Goal: Task Accomplishment & Management: Manage account settings

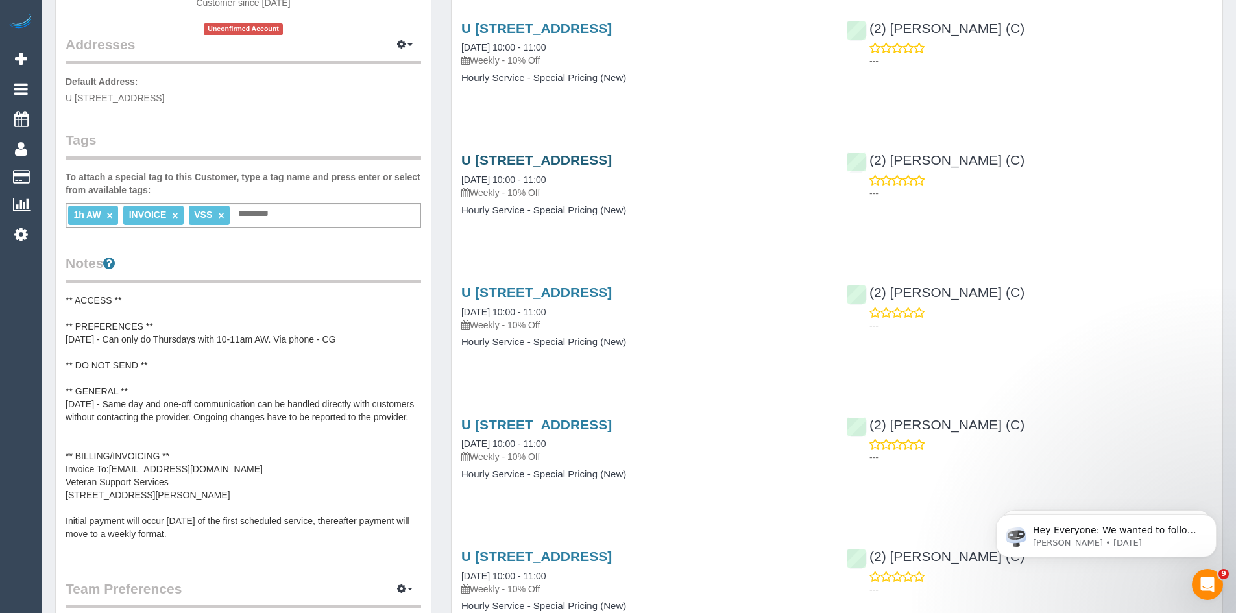
scroll to position [259, 0]
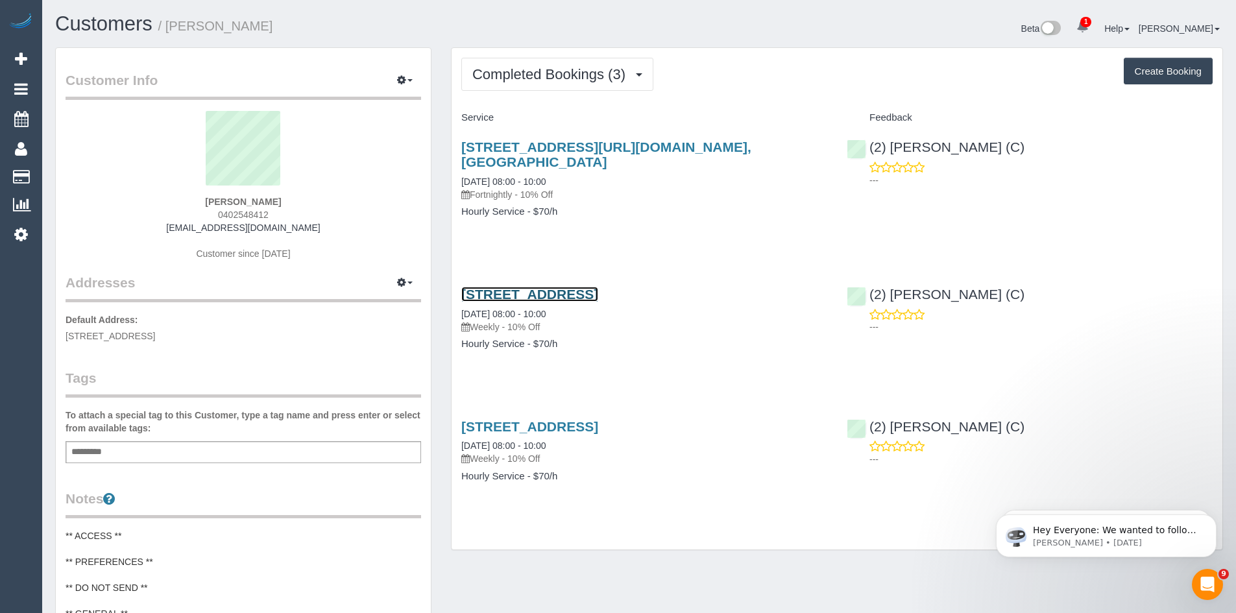
drag, startPoint x: 505, startPoint y: 310, endPoint x: 480, endPoint y: 309, distance: 25.3
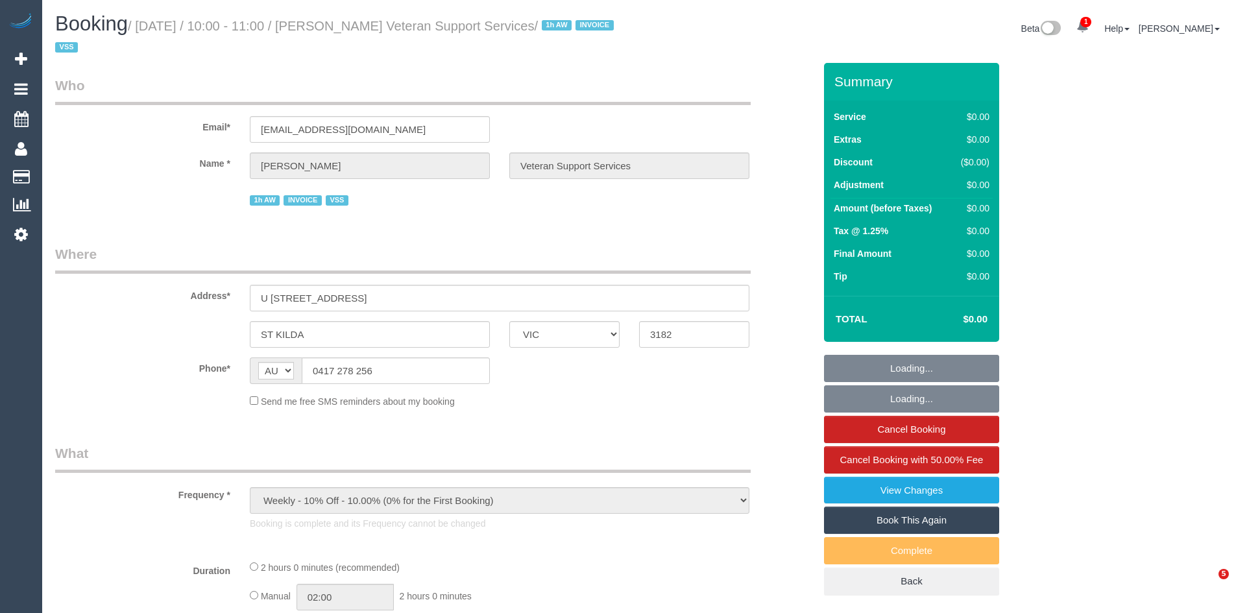
select select "VIC"
select select "120"
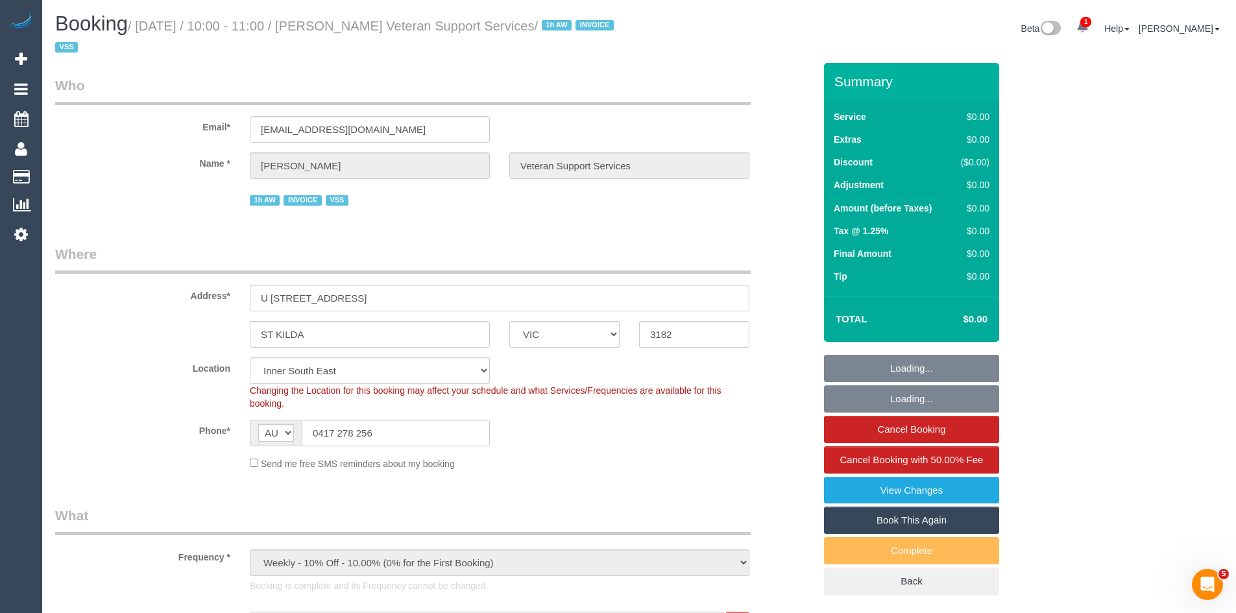
select select "object:673"
select select "number:27"
select select "number:14"
select select "number:19"
select select "number:25"
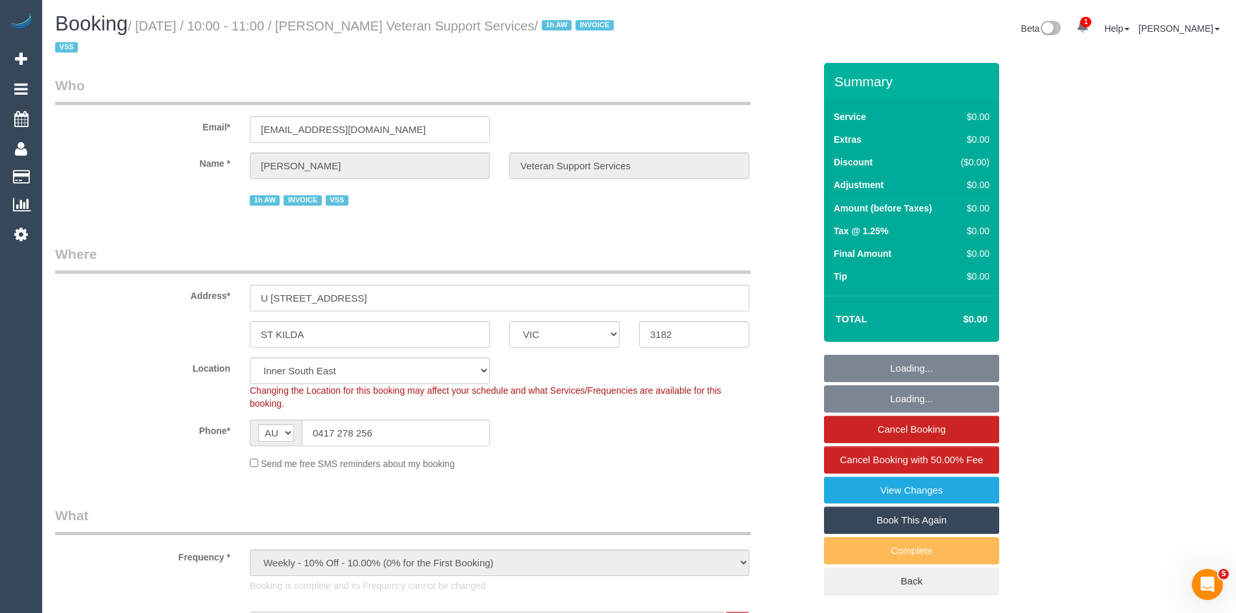
select select "number:35"
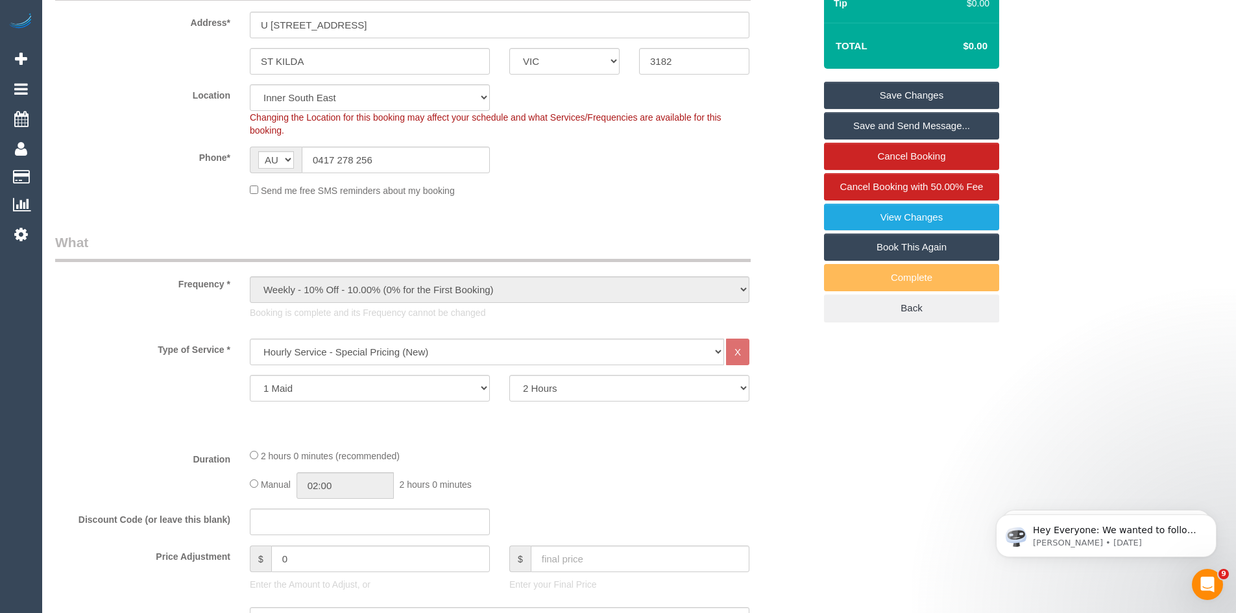
scroll to position [259, 0]
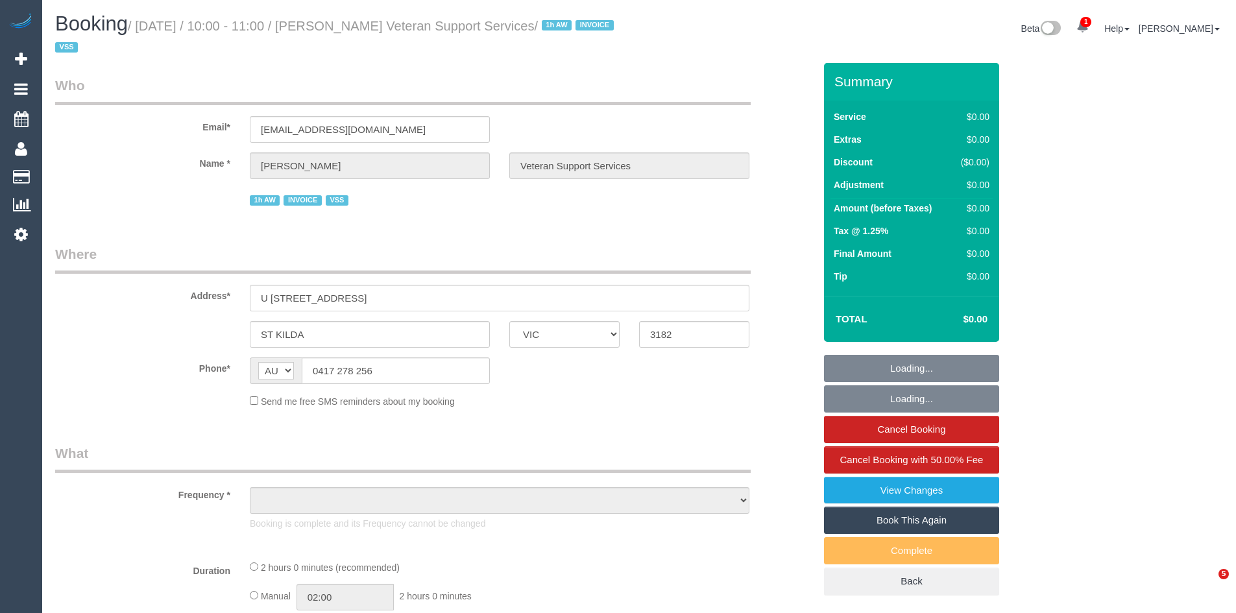
select select "VIC"
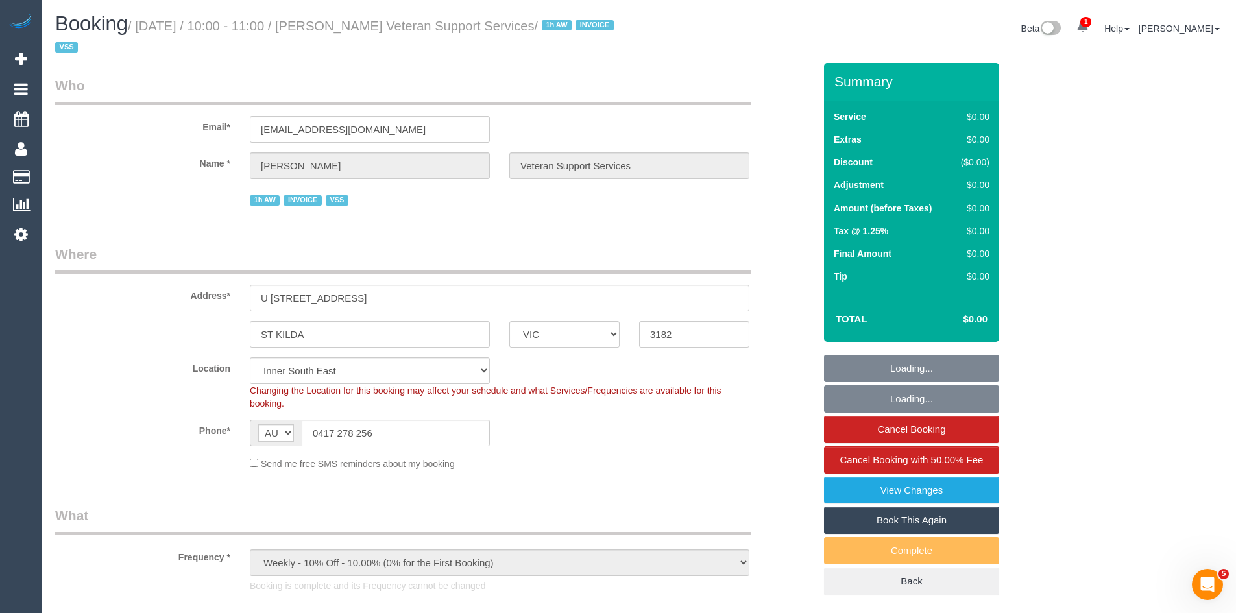
select select "object:819"
select select "120"
select select "number:27"
select select "number:14"
select select "number:19"
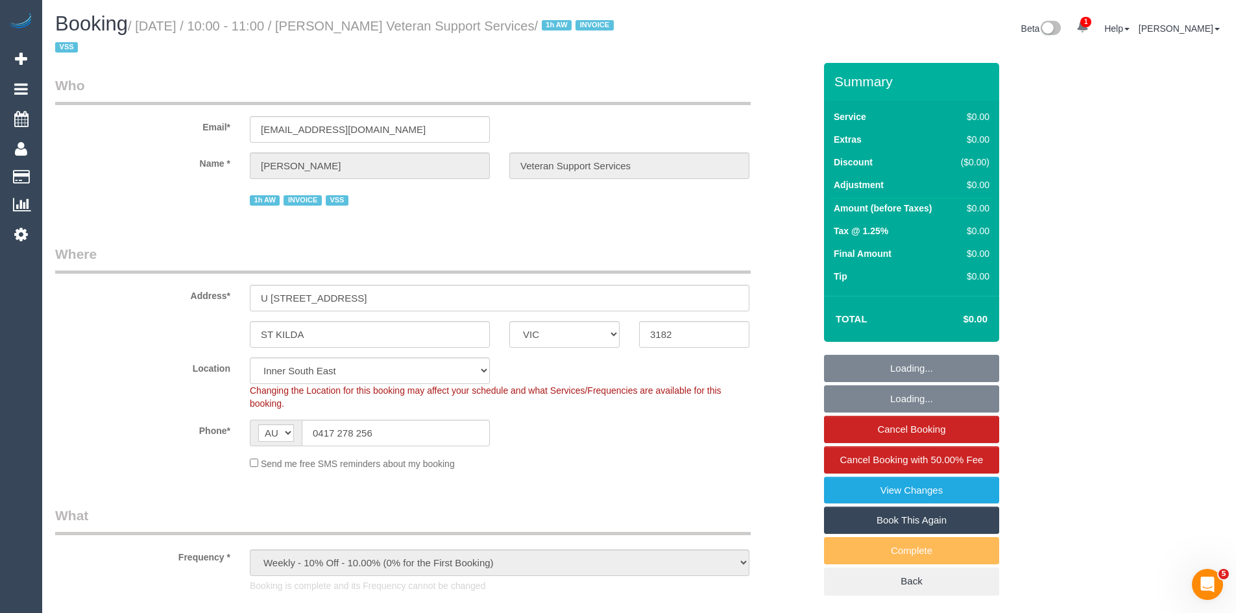
select select "number:25"
select select "number:35"
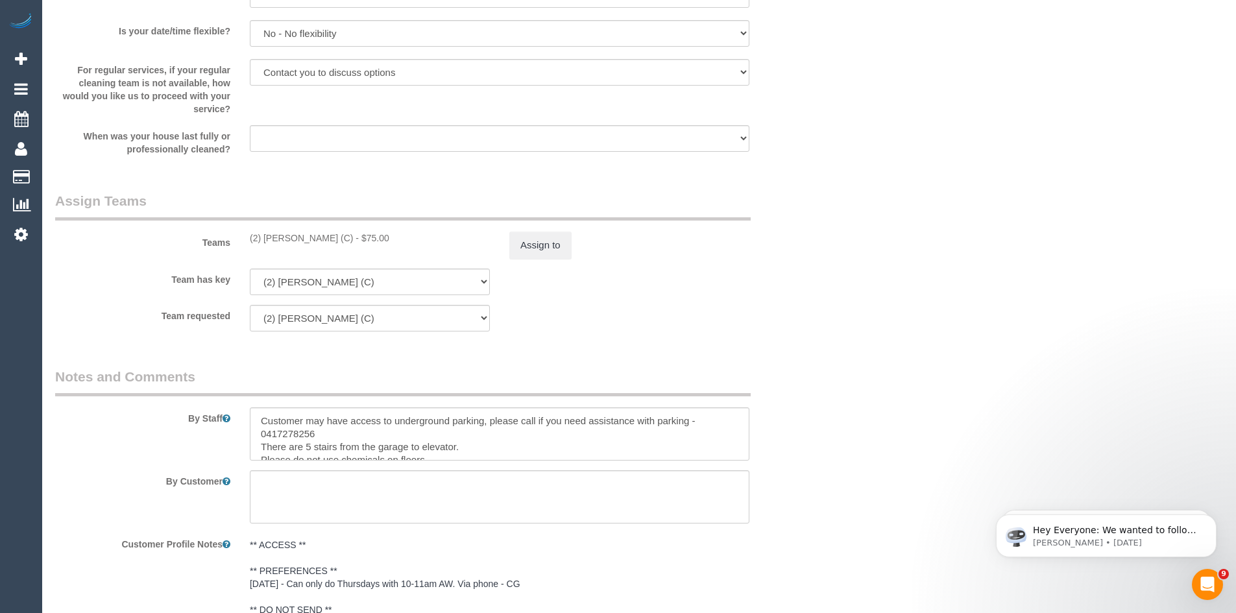
scroll to position [1557, 0]
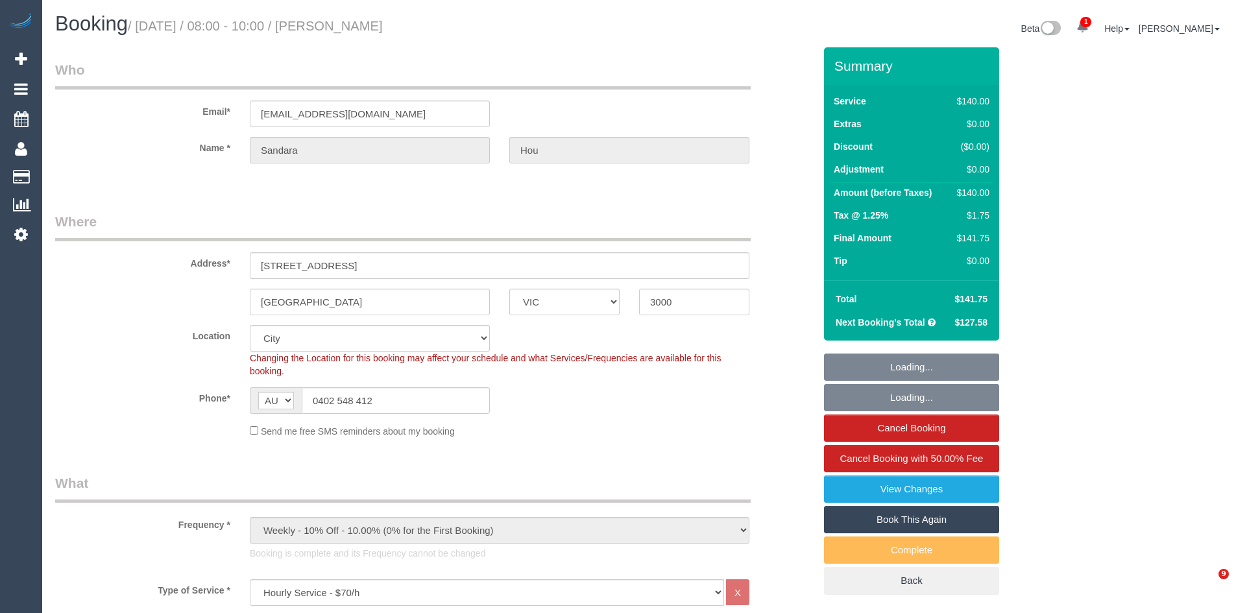
select select "VIC"
select select "spot1"
select select "number:28"
select select "number:14"
select select "number:20"
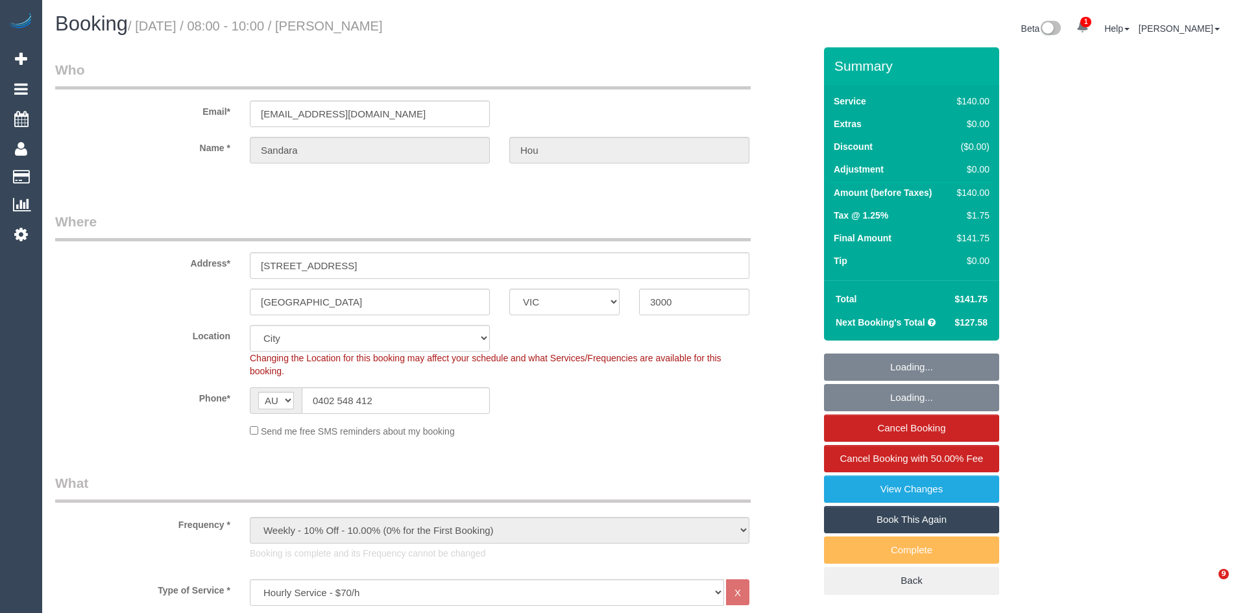
select select "number:24"
select select "number:34"
select select "number:11"
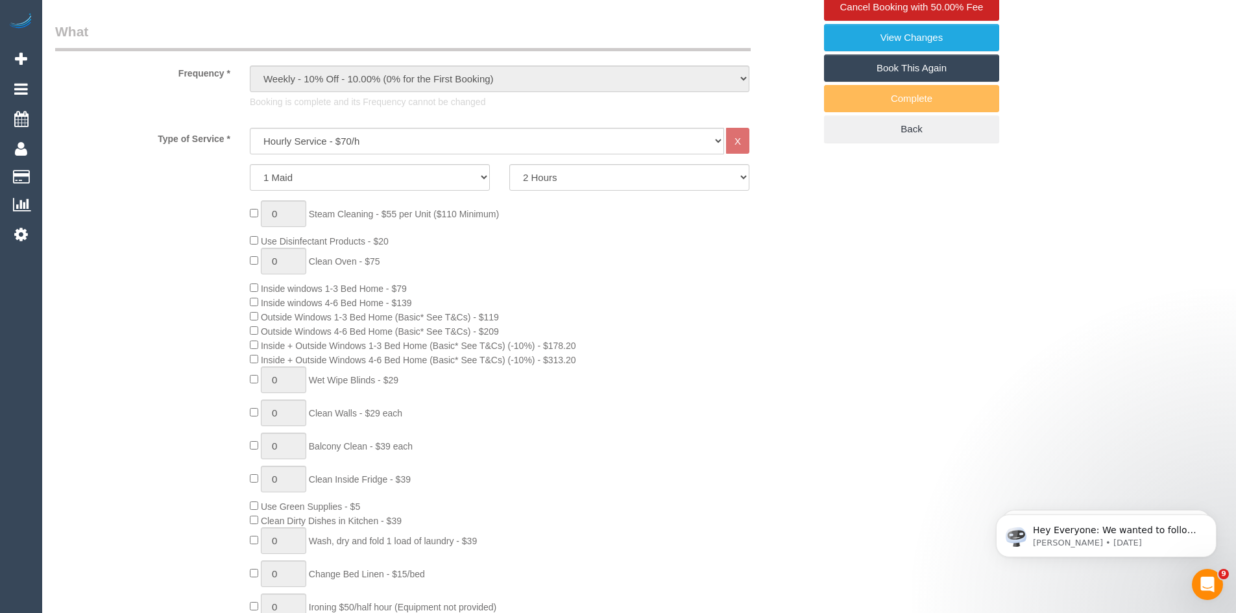
scroll to position [454, 0]
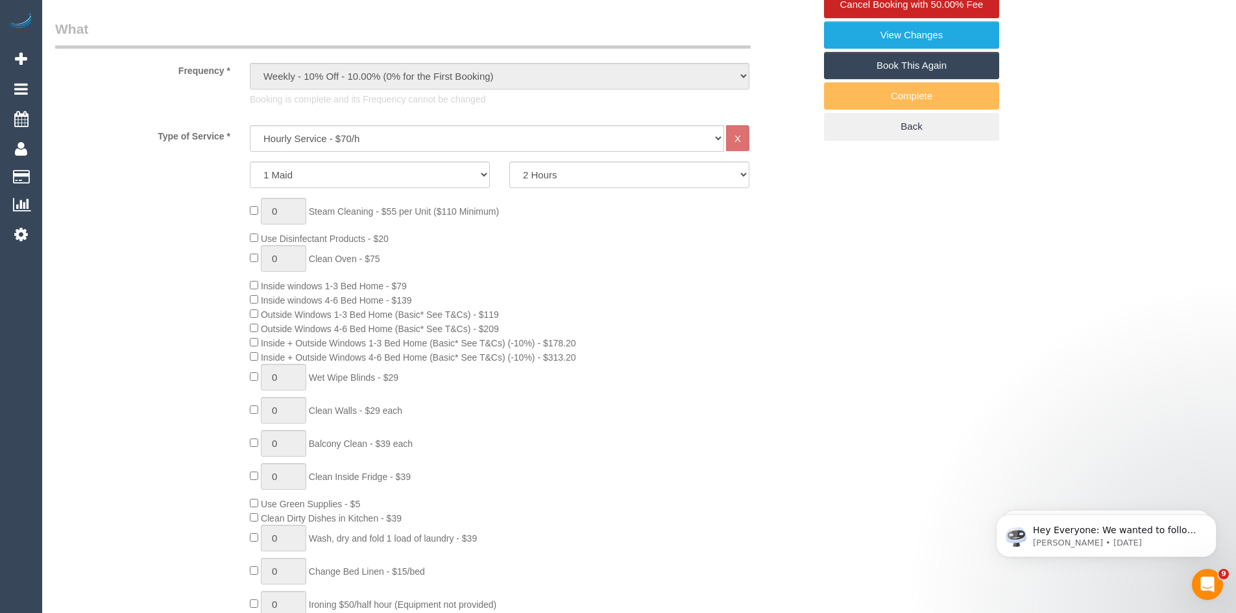
drag, startPoint x: 560, startPoint y: 311, endPoint x: 549, endPoint y: 309, distance: 10.5
click at [560, 311] on div "0 Steam Cleaning - $55 per Unit ($110 Minimum) Use Disinfectant Products - $20 …" at bounding box center [532, 418] width 584 height 440
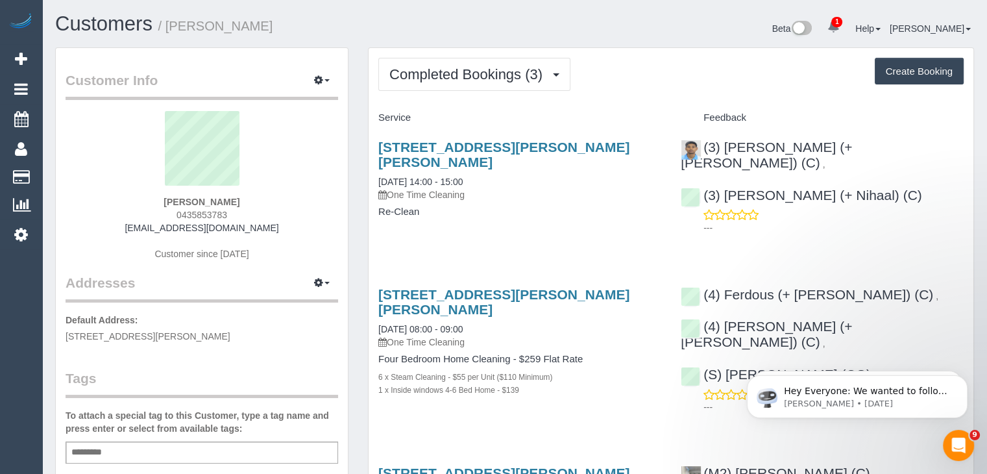
drag, startPoint x: 65, startPoint y: 335, endPoint x: 199, endPoint y: 338, distance: 134.3
click at [199, 338] on span "[STREET_ADDRESS][PERSON_NAME]" at bounding box center [148, 336] width 165 height 10
copy span "[STREET_ADDRESS][PERSON_NAME]"
